Goal: Communication & Community: Participate in discussion

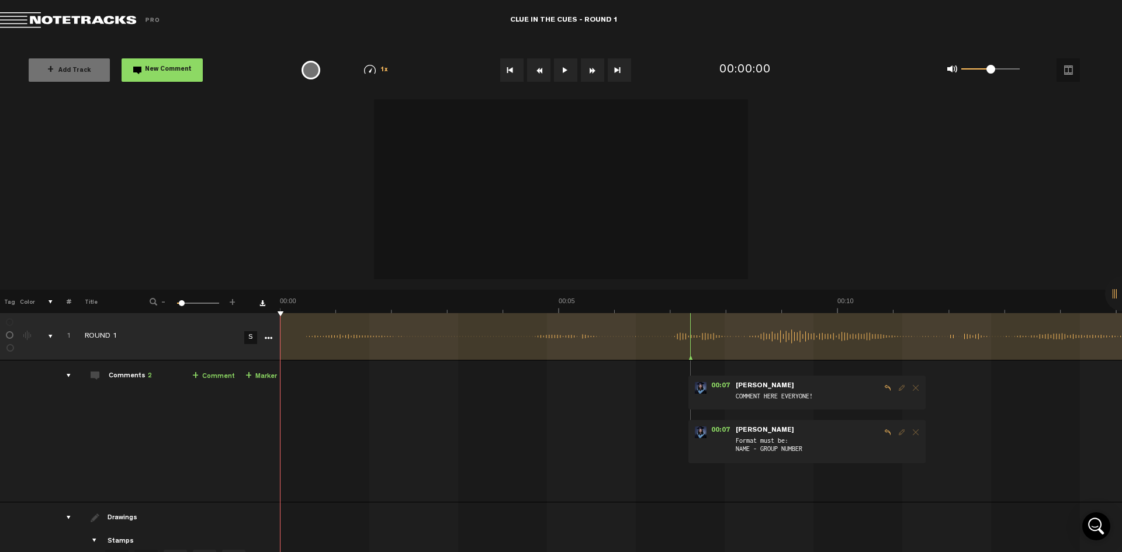
click at [563, 70] on button at bounding box center [565, 69] width 23 height 23
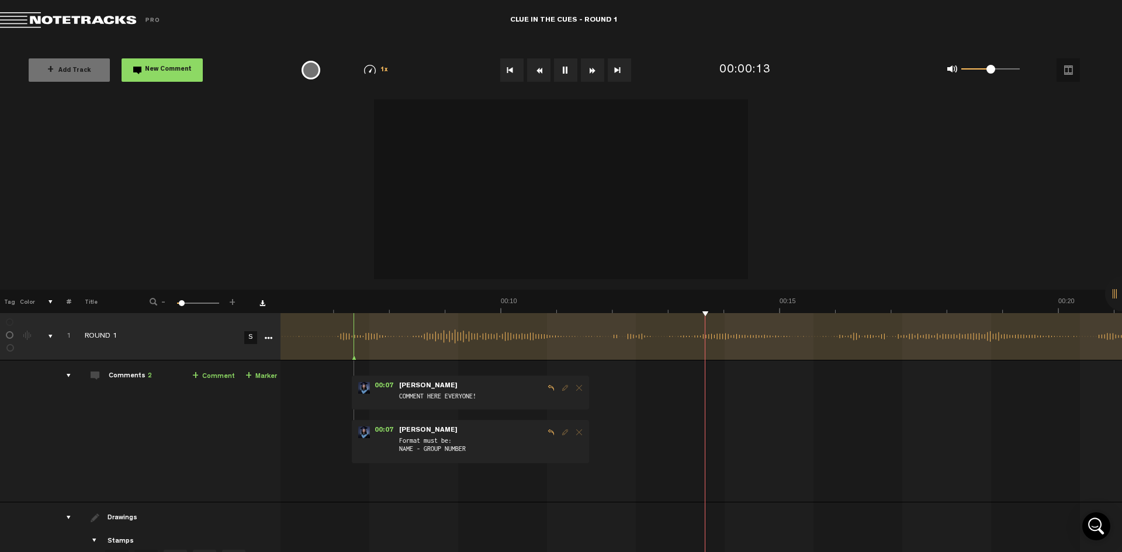
scroll to position [0, 337]
click at [563, 70] on button at bounding box center [565, 69] width 23 height 23
drag, startPoint x: 869, startPoint y: 311, endPoint x: 637, endPoint y: 325, distance: 232.4
click at [637, 325] on div "+ New drawing Tag Color # Title - 1 100 5 + 1 ROUND 1 S Update Download Downloa…" at bounding box center [561, 276] width 1122 height 355
drag, startPoint x: 299, startPoint y: 325, endPoint x: 453, endPoint y: 336, distance: 154.6
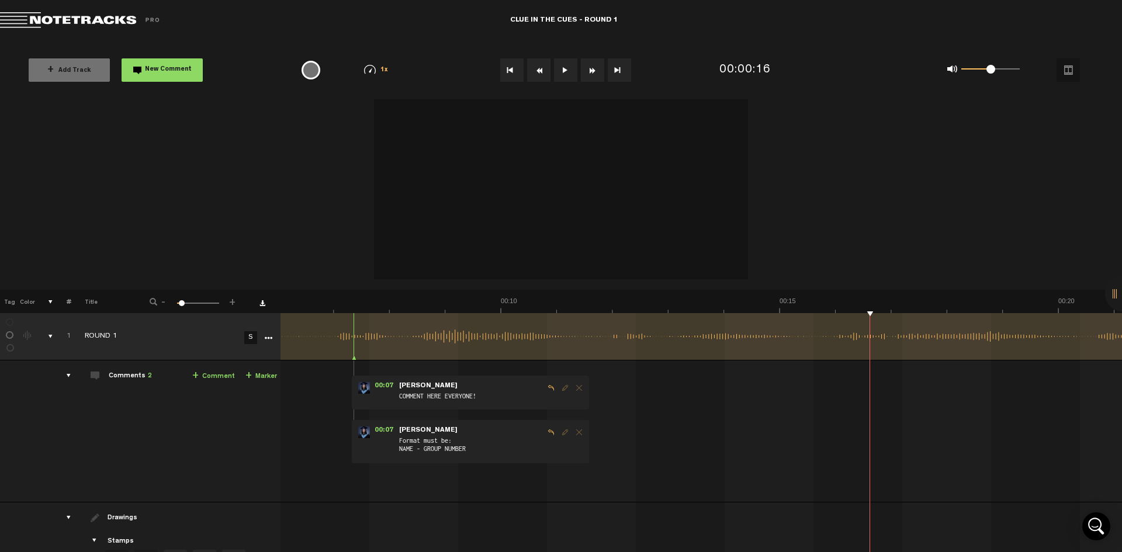
drag, startPoint x: 453, startPoint y: 336, endPoint x: 336, endPoint y: 337, distance: 117.5
drag, startPoint x: 335, startPoint y: 327, endPoint x: 230, endPoint y: 333, distance: 105.3
click at [230, 333] on tr "1 ROUND 1 S Update Download Download original Export Audacity labels Export Aud…" at bounding box center [561, 336] width 1122 height 47
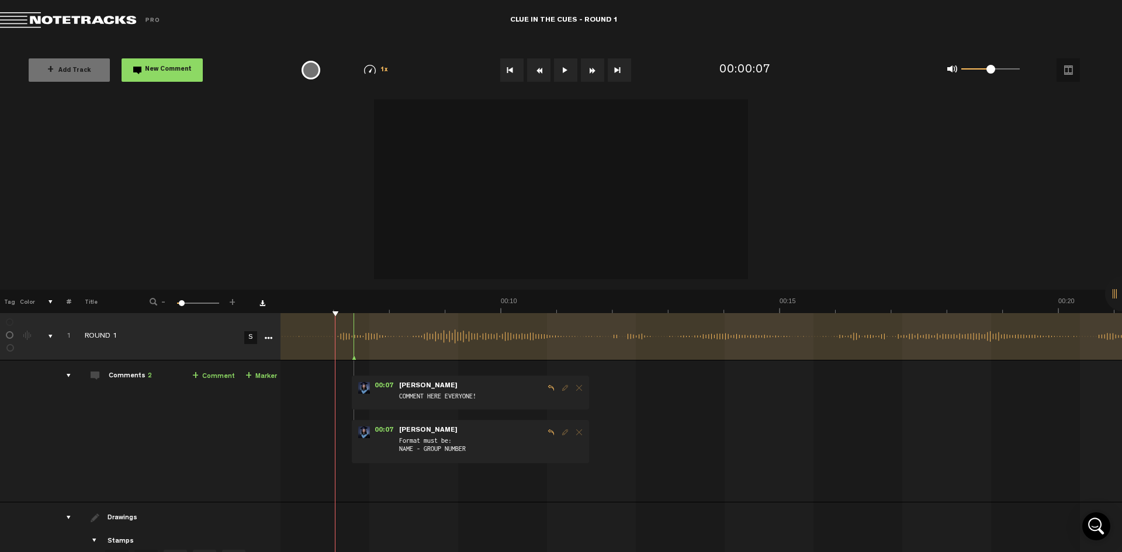
click at [541, 71] on button "Rewind" at bounding box center [538, 69] width 23 height 23
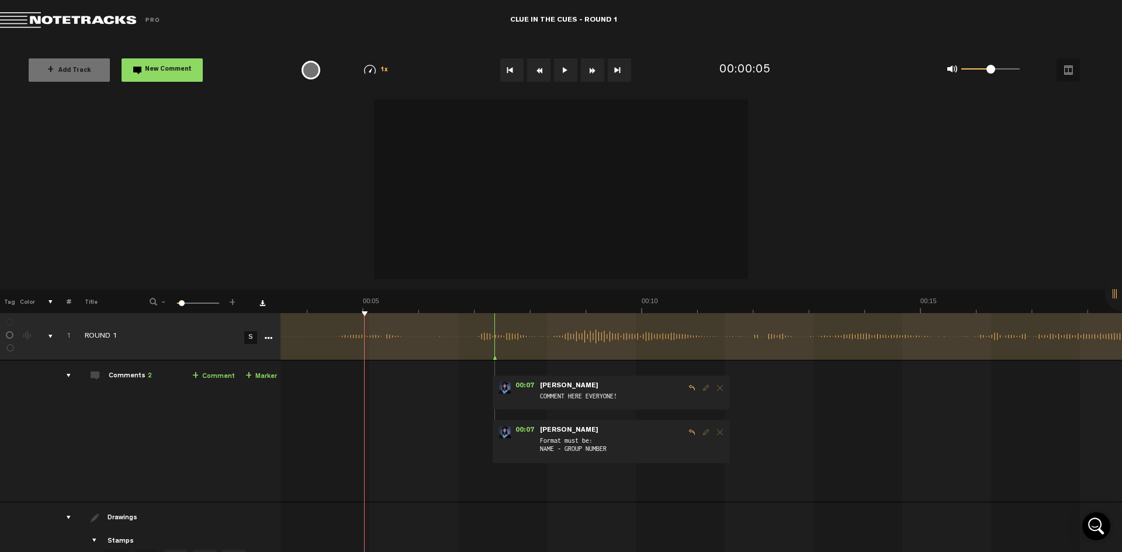
scroll to position [0, 196]
click at [541, 71] on button "Rewind" at bounding box center [538, 69] width 23 height 23
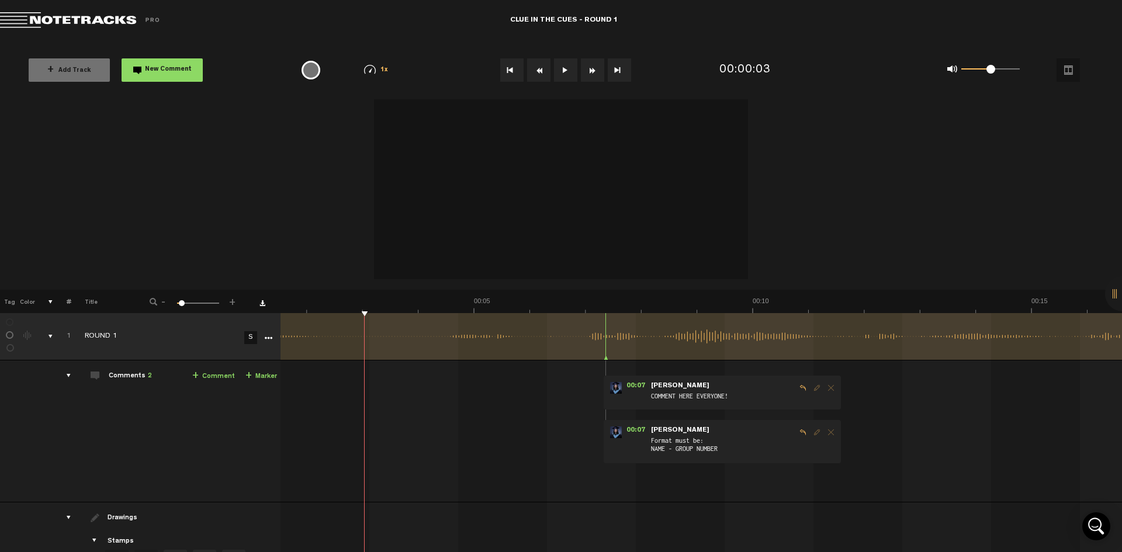
scroll to position [0, 85]
click at [541, 71] on button "Rewind" at bounding box center [538, 69] width 23 height 23
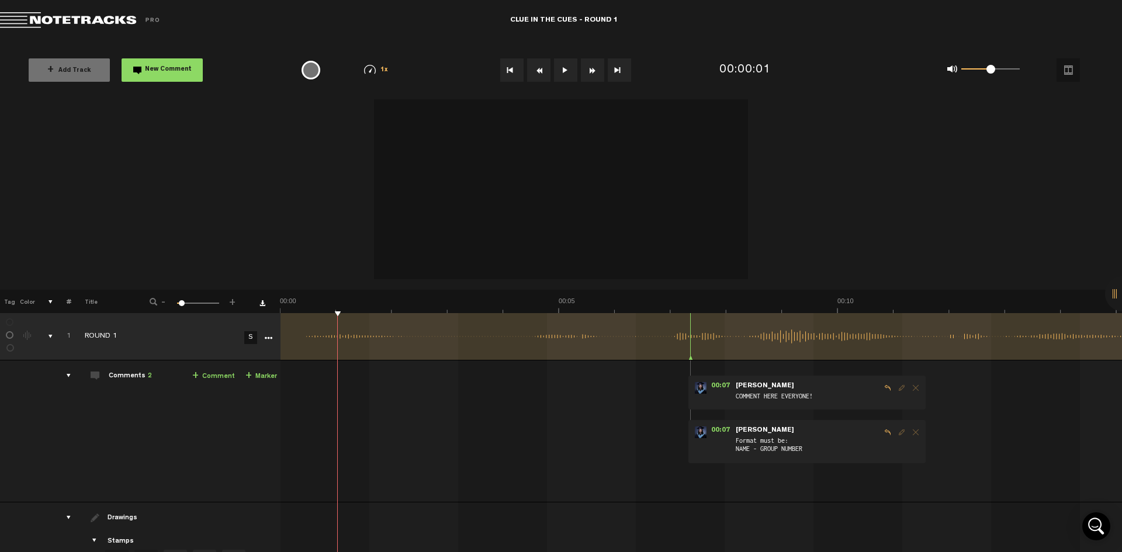
click at [541, 71] on button "Rewind" at bounding box center [538, 69] width 23 height 23
click at [563, 62] on button at bounding box center [565, 69] width 23 height 23
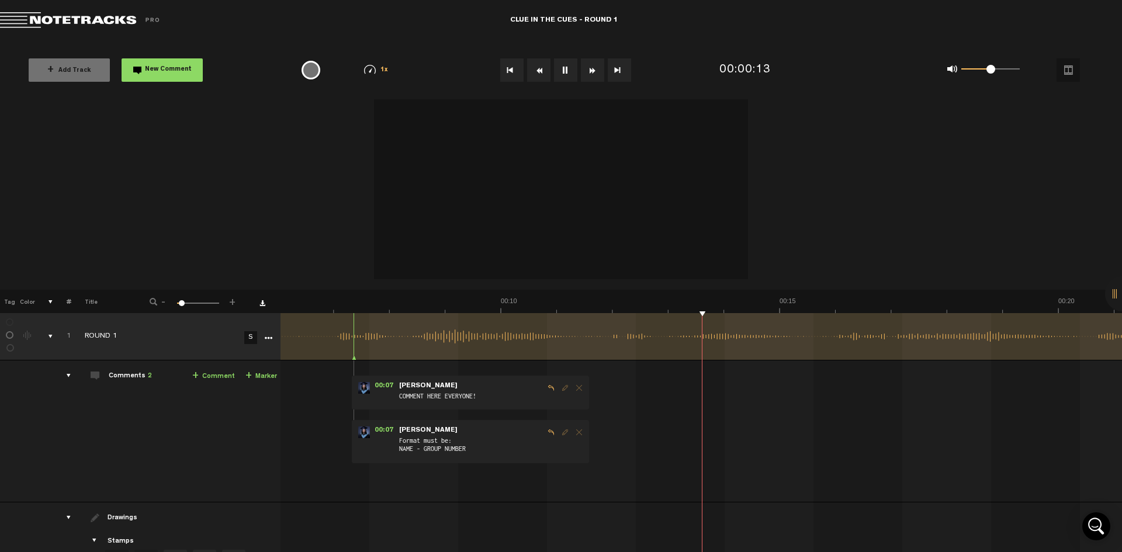
scroll to position [0, 337]
click at [1021, 68] on div "0 1 0.5" at bounding box center [984, 70] width 96 height 16
click at [1018, 68] on div "0 1 1" at bounding box center [990, 69] width 58 height 2
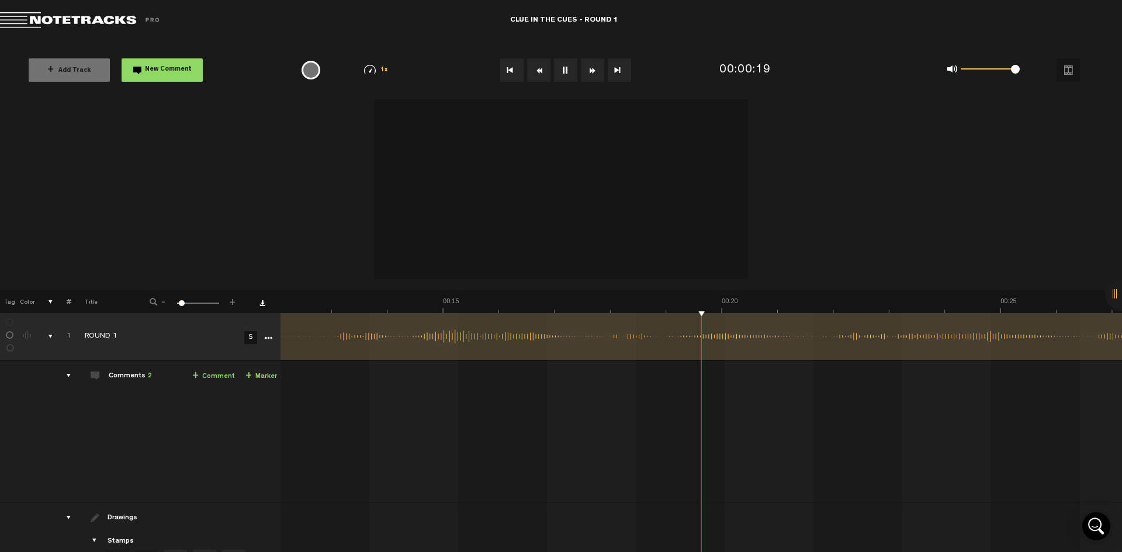
scroll to position [0, 673]
click at [542, 66] on button "Rewind" at bounding box center [538, 69] width 23 height 23
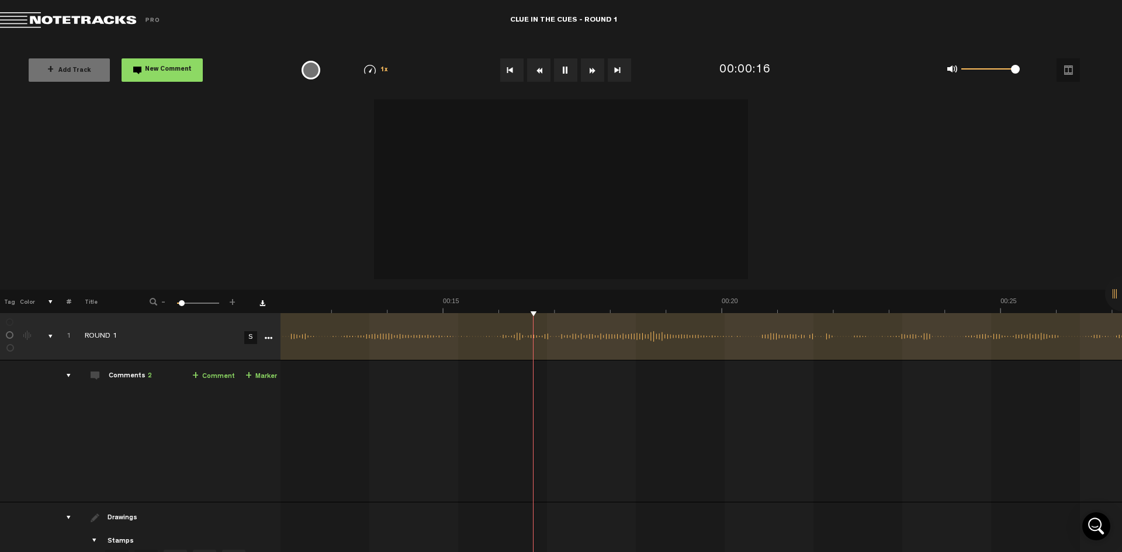
click at [542, 66] on button "Rewind" at bounding box center [538, 69] width 23 height 23
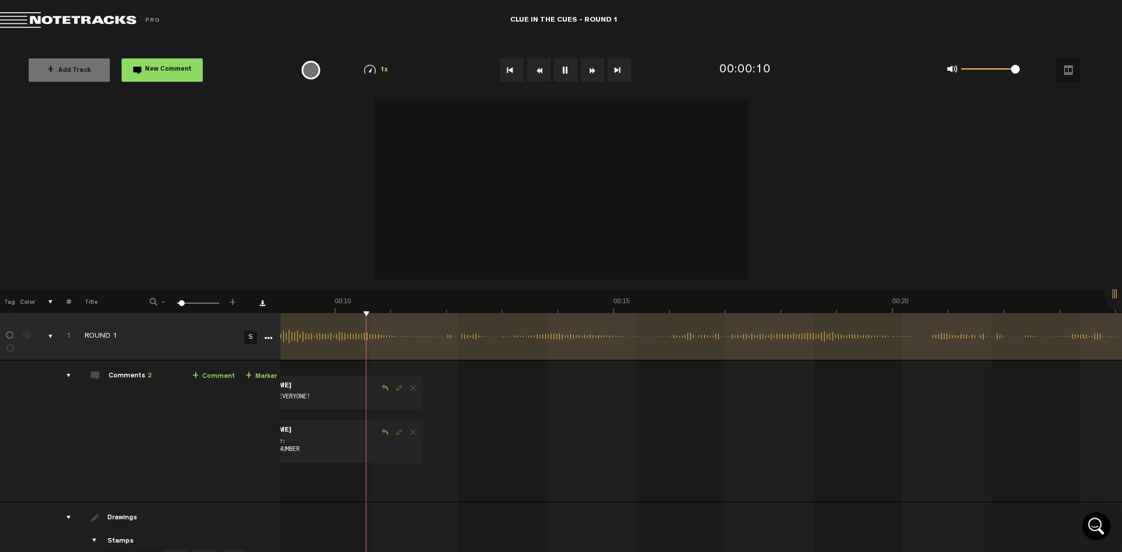
click at [542, 66] on button "Rewind" at bounding box center [538, 69] width 23 height 23
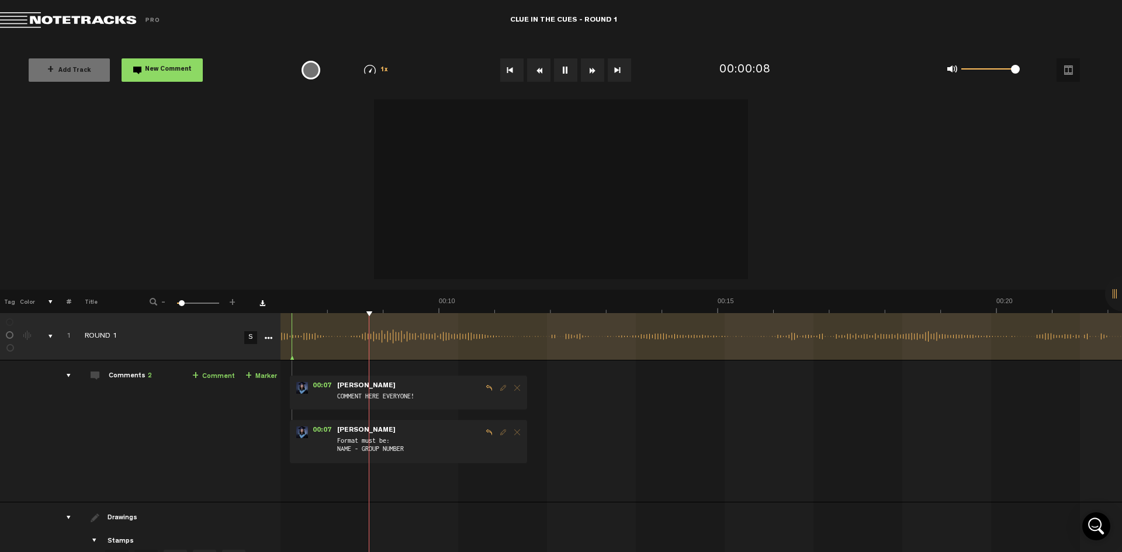
click at [542, 66] on button "Rewind" at bounding box center [538, 69] width 23 height 23
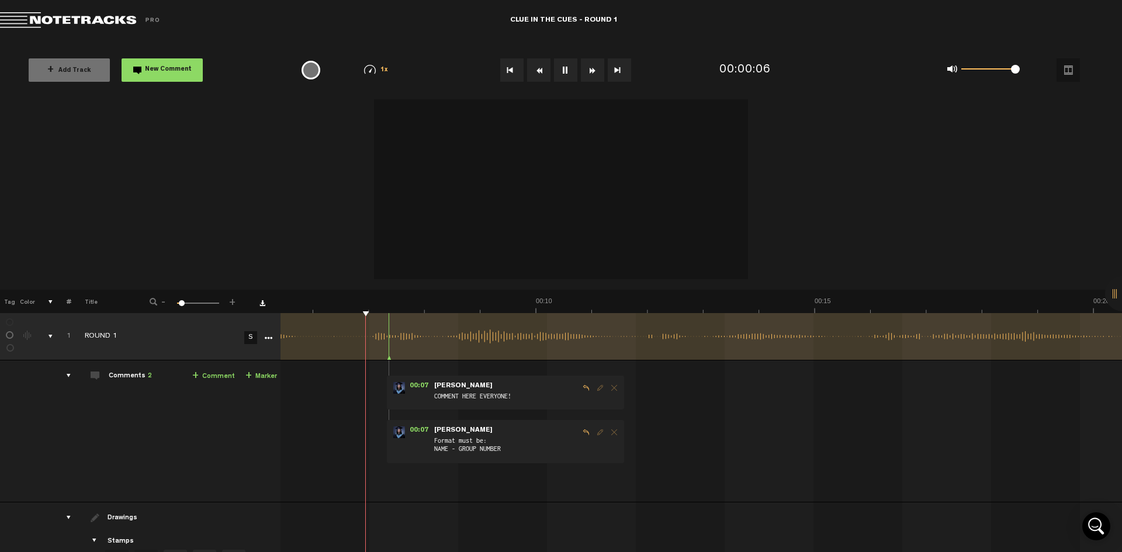
scroll to position [0, 302]
click at [542, 66] on button "Rewind" at bounding box center [538, 69] width 23 height 23
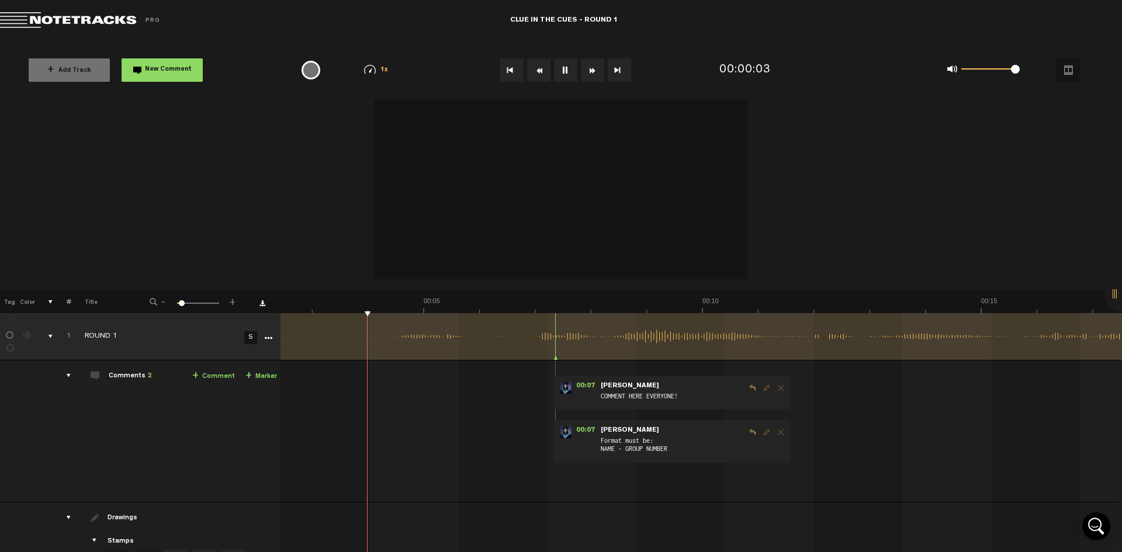
click at [542, 66] on button "Rewind" at bounding box center [538, 69] width 23 height 23
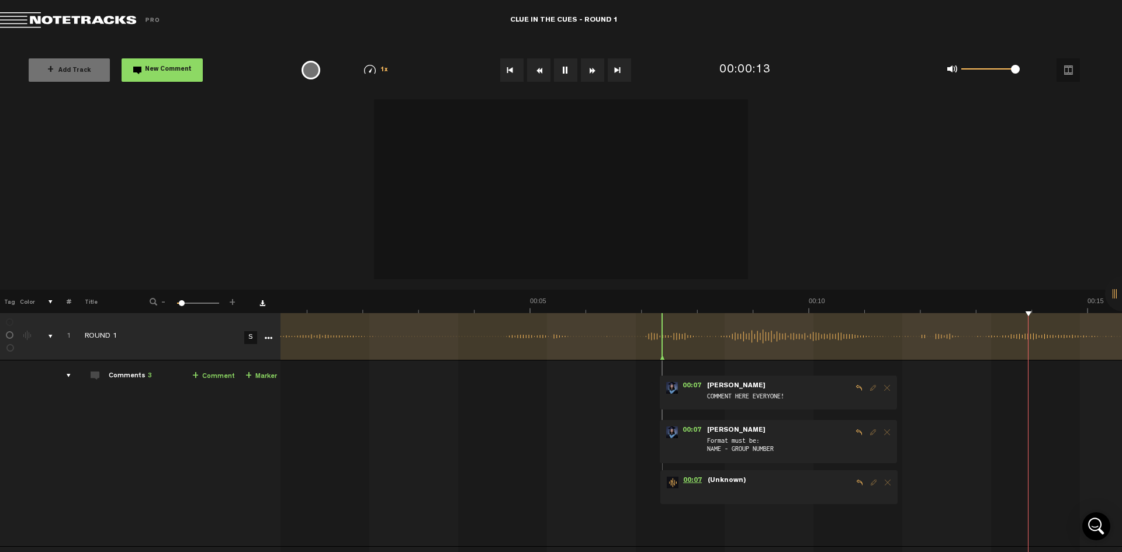
click at [687, 479] on span "00:07" at bounding box center [692, 483] width 28 height 12
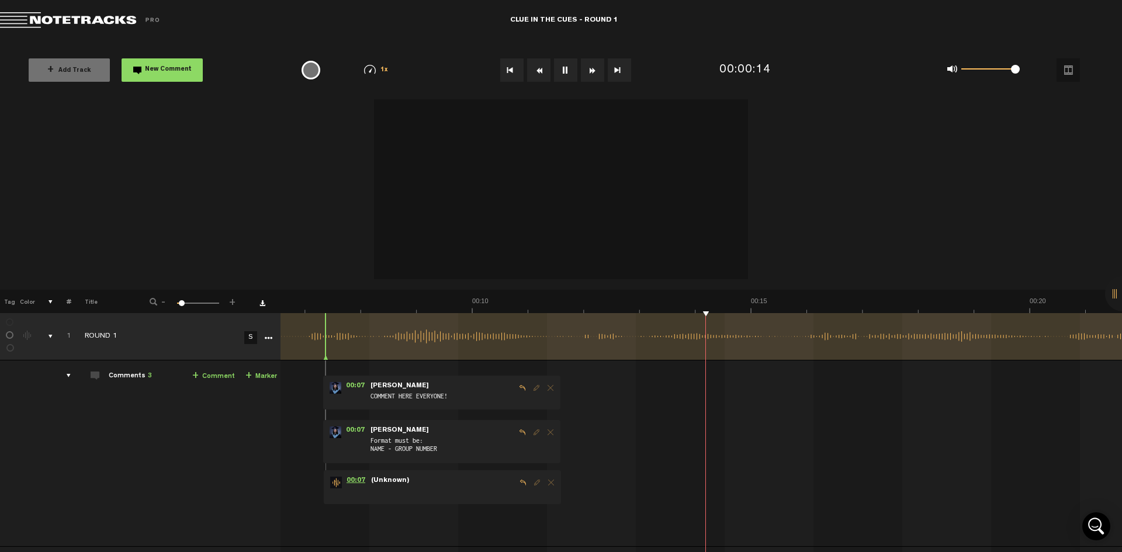
scroll to position [0, 365]
click at [563, 67] on button at bounding box center [565, 69] width 23 height 23
click at [392, 475] on div "00:07 - • : "" (Unknown)" at bounding box center [442, 487] width 237 height 34
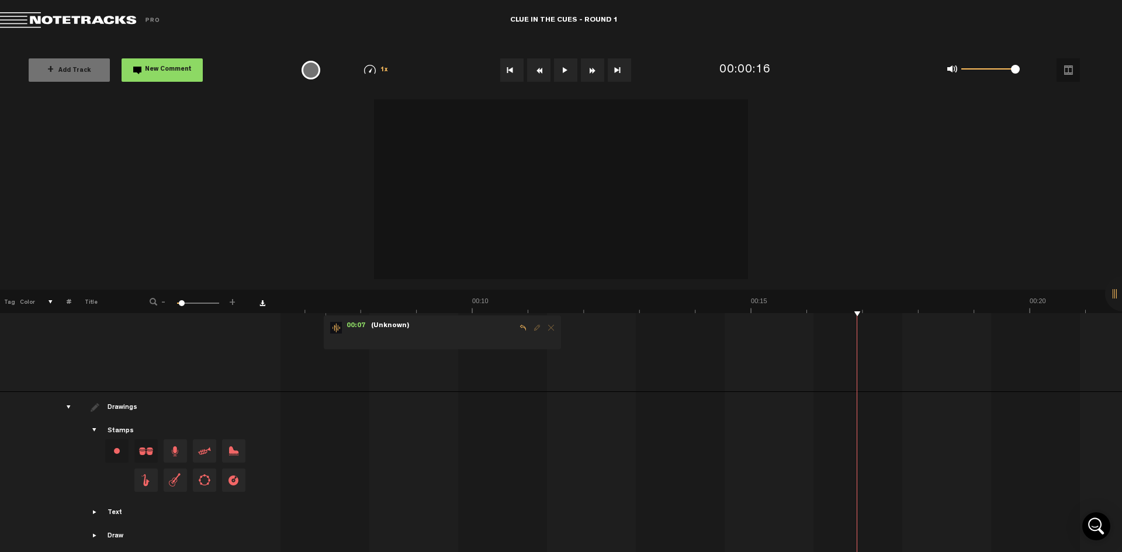
scroll to position [168, 0]
drag, startPoint x: 857, startPoint y: 393, endPoint x: 698, endPoint y: 403, distance: 159.3
click at [711, 406] on td at bounding box center [701, 469] width 842 height 166
click at [564, 369] on div "00:07 - • Christy Lacio: "COMMENT HERE EVERYONE!" Christy Lacio COMMENT HERE EV…" at bounding box center [337, 297] width 840 height 176
drag, startPoint x: 856, startPoint y: 314, endPoint x: 601, endPoint y: 340, distance: 256.1
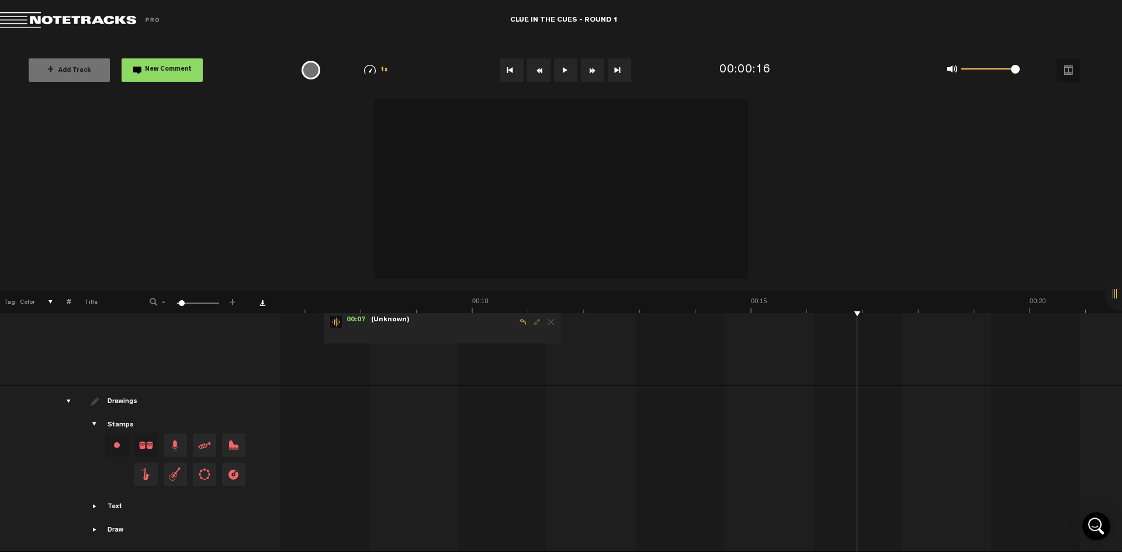
click at [601, 340] on td "1 ROUND 1 S ROUND 1 by Christy Lacio 2 collaborators 00:07 - • Christy Lacio: "…" at bounding box center [701, 293] width 842 height 186
drag, startPoint x: 856, startPoint y: 321, endPoint x: 726, endPoint y: 342, distance: 131.3
click at [727, 341] on td "1 ROUND 1 S ROUND 1 by Christy Lacio 2 collaborators 00:07 - • Christy Lacio: "…" at bounding box center [701, 293] width 842 height 186
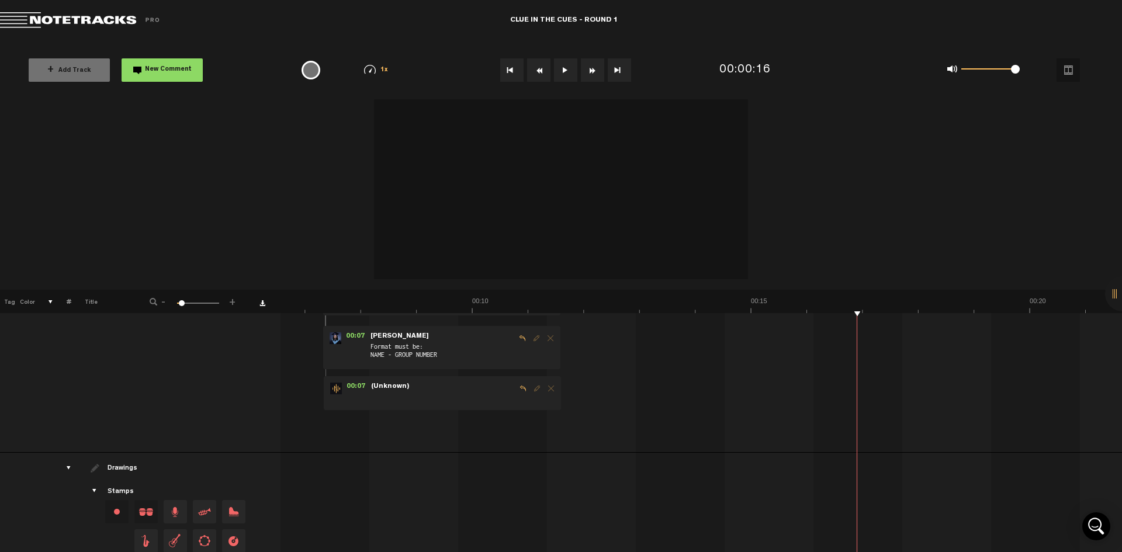
scroll to position [0, 0]
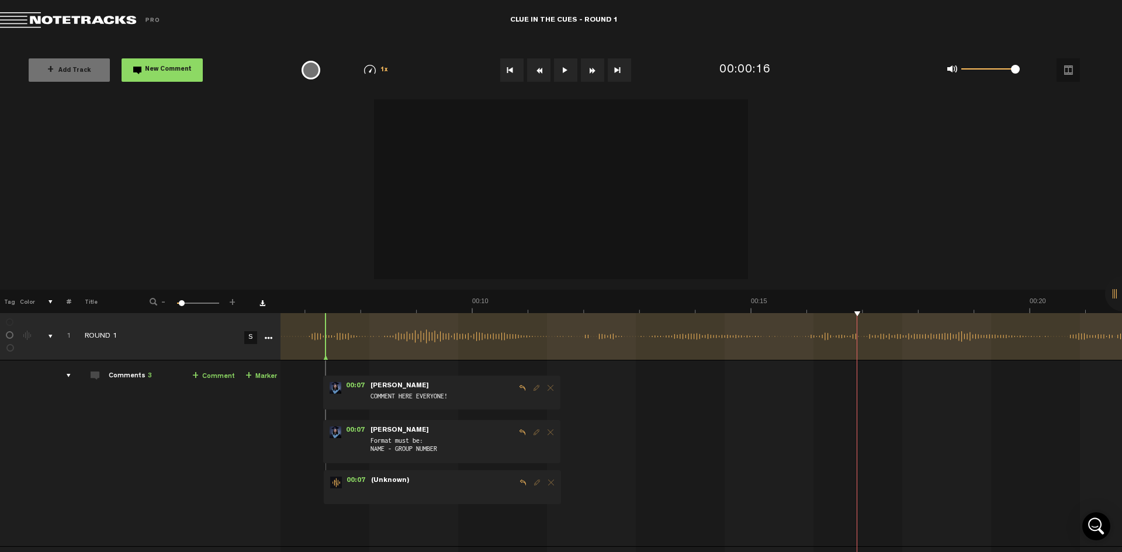
click at [230, 374] on link "+ Comment" at bounding box center [213, 376] width 43 height 13
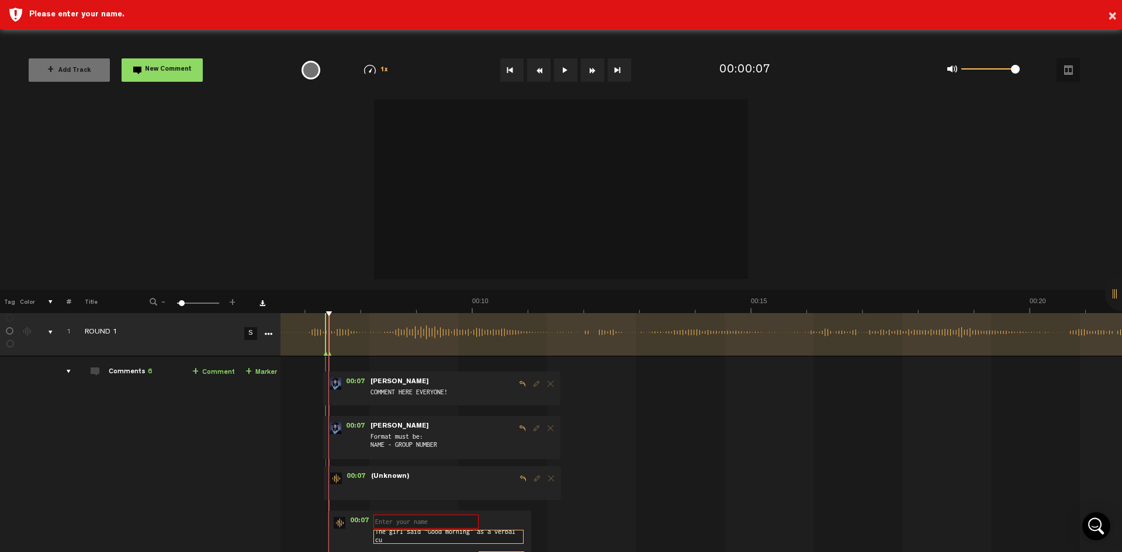
scroll to position [1, 0]
type textarea "The girl said "Good morning" as a verbal cue"
click at [451, 523] on input "text" at bounding box center [425, 519] width 105 height 14
type input "Group 1"
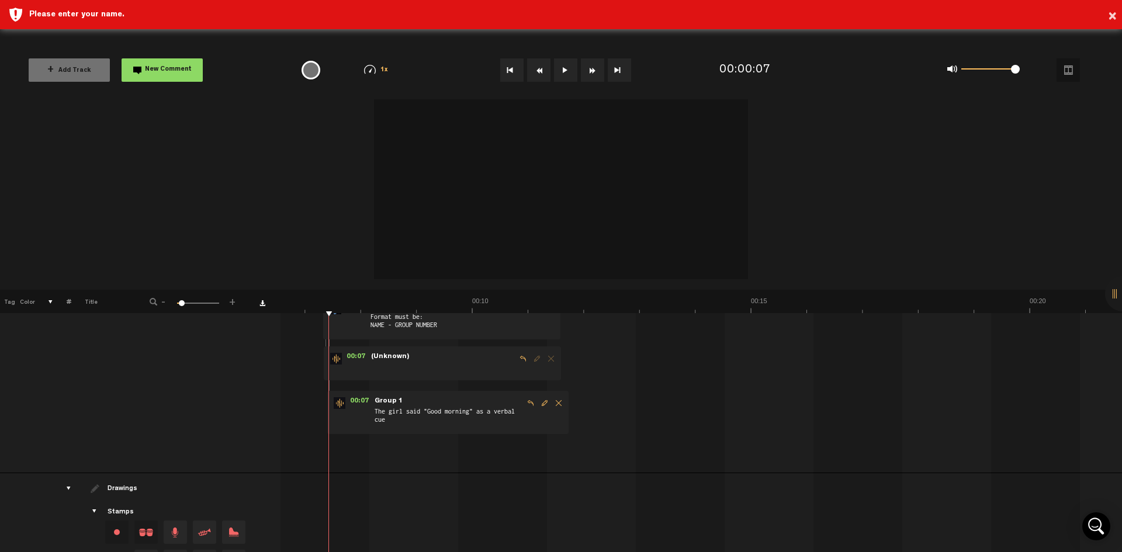
scroll to position [182, 0]
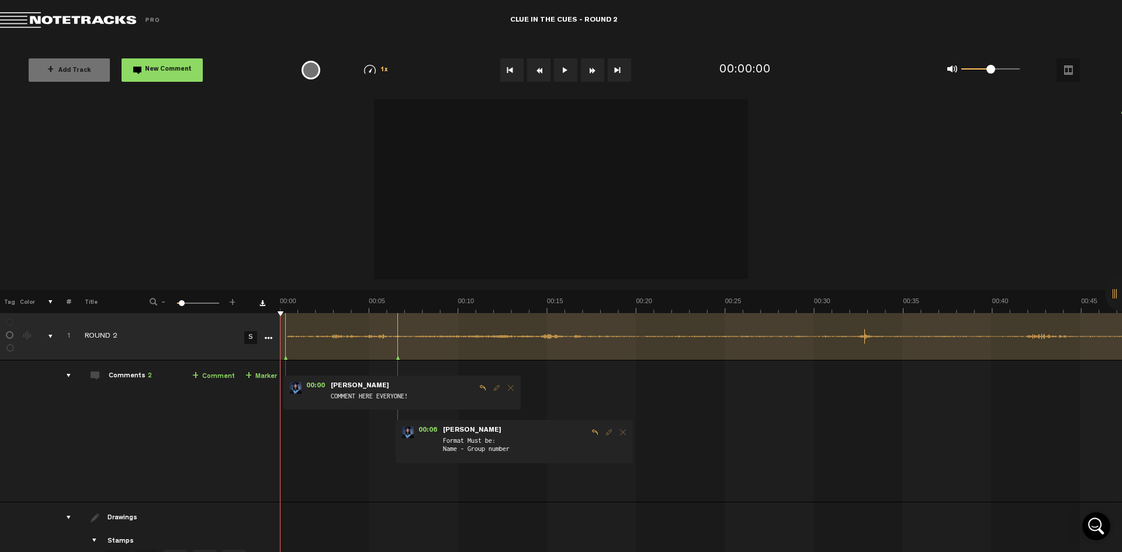
click at [1010, 68] on div "0 1 0.5" at bounding box center [990, 69] width 58 height 2
click at [566, 64] on button at bounding box center [565, 69] width 23 height 23
drag, startPoint x: 680, startPoint y: 328, endPoint x: 530, endPoint y: 369, distance: 155.1
click at [530, 369] on tbody "1 ROUND 2 S Update Download Download original Export Audacity labels Export Aud…" at bounding box center [561, 490] width 1122 height 355
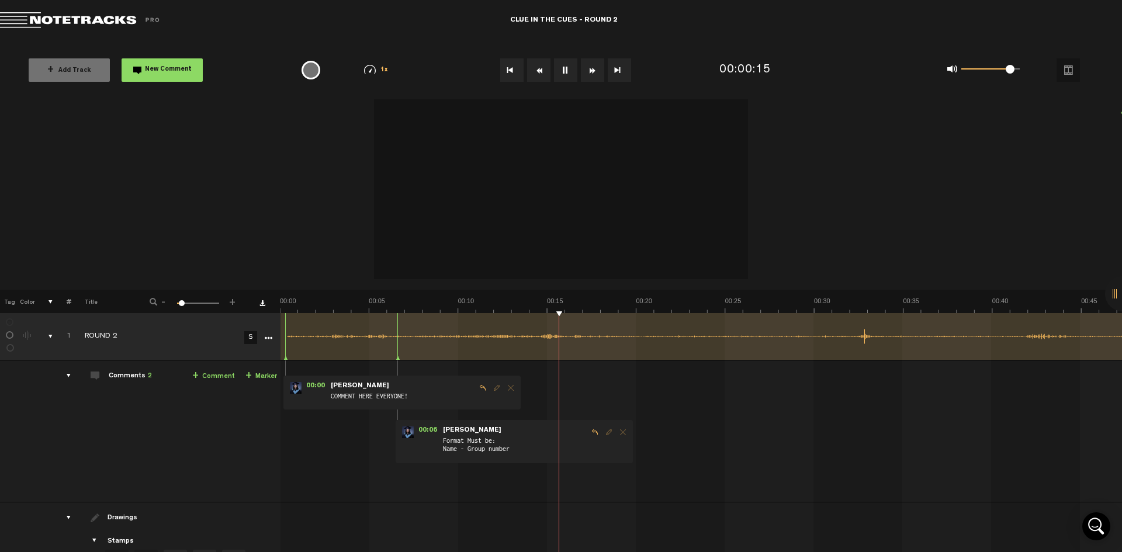
click at [566, 65] on button at bounding box center [565, 69] width 23 height 23
click at [197, 375] on span "+" at bounding box center [195, 376] width 6 height 9
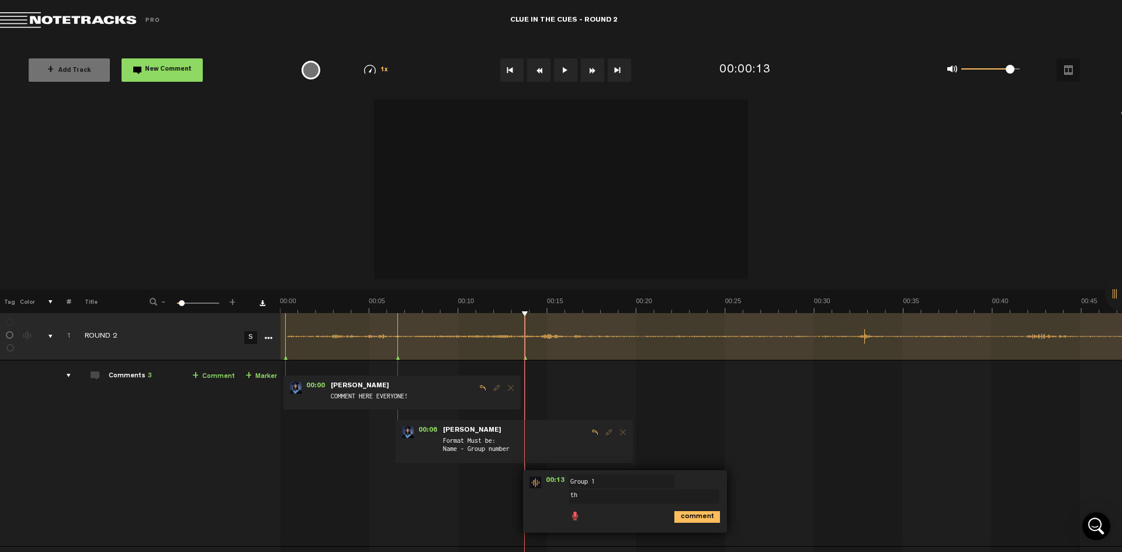
type textarea "t"
type textarea "The non-verbal cue there is when the person shows the dirrection to [PERSON_NAM…"
click at [620, 485] on input "Group 1" at bounding box center [621, 481] width 105 height 14
type input "Keithyl- Group 1"
click at [689, 531] on icon "comment" at bounding box center [697, 531] width 46 height 12
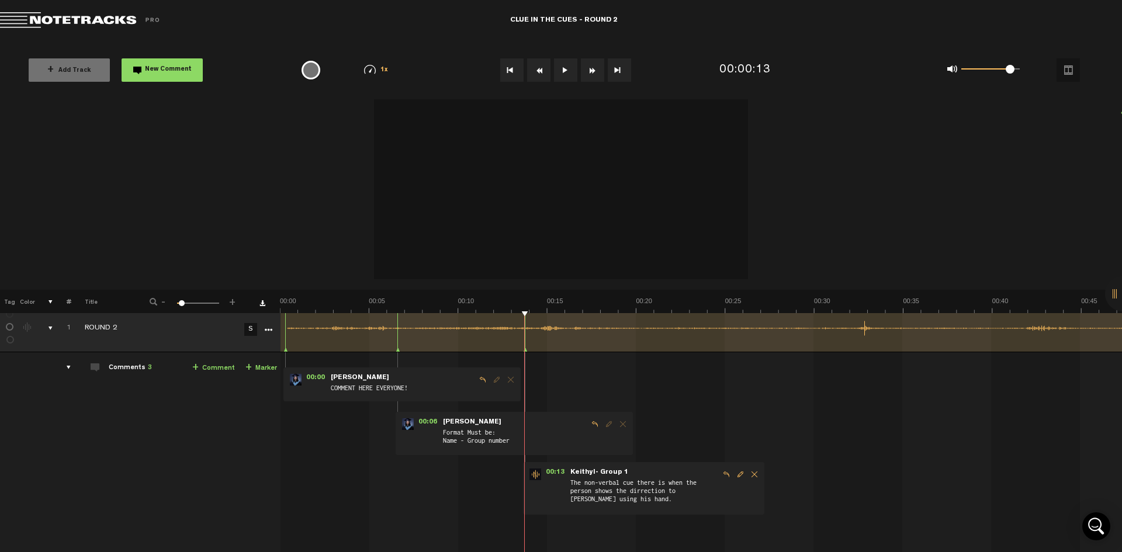
scroll to position [8, 0]
